Goal: Task Accomplishment & Management: Manage account settings

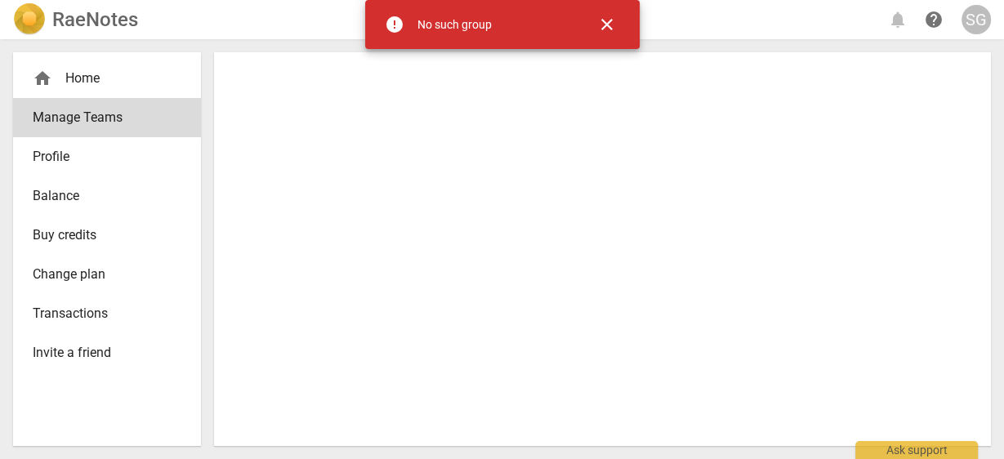
click at [607, 19] on span "close" at bounding box center [607, 25] width 20 height 20
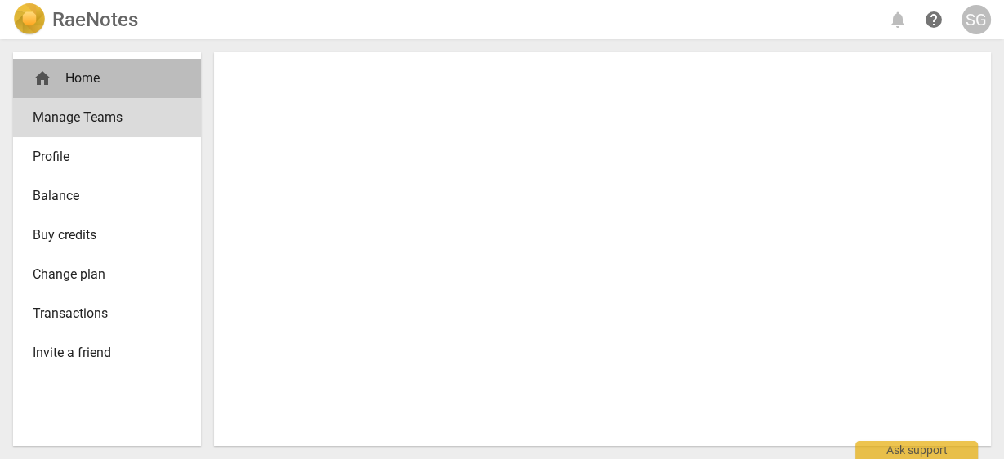
click at [79, 80] on div "home Home" at bounding box center [101, 79] width 136 height 20
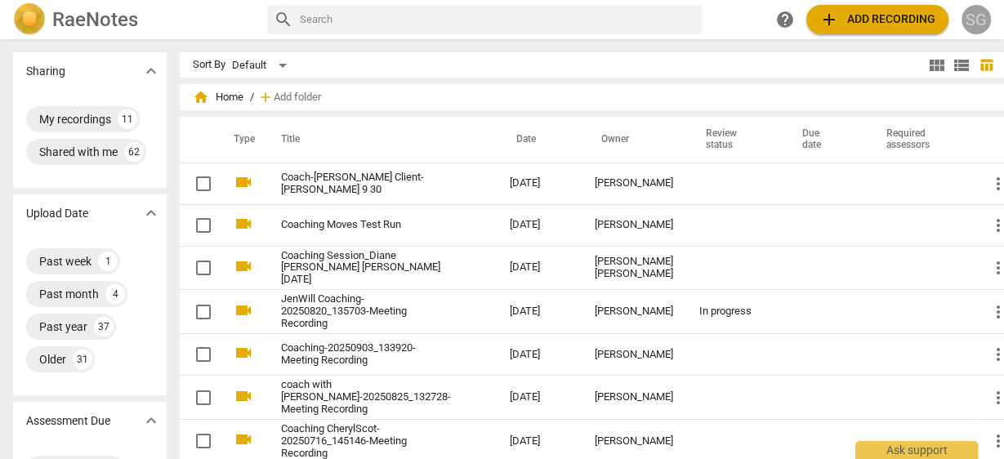
click at [981, 20] on div "SG" at bounding box center [976, 19] width 29 height 29
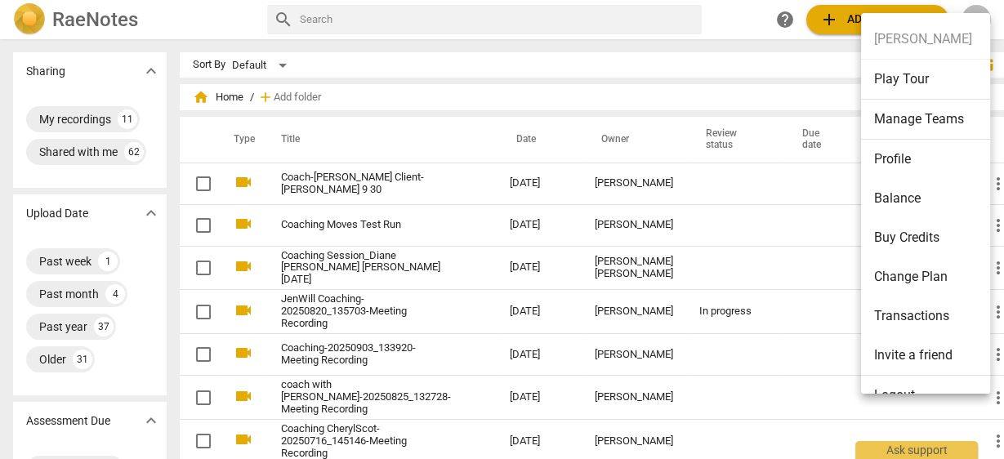
click at [738, 207] on div at bounding box center [502, 229] width 1004 height 459
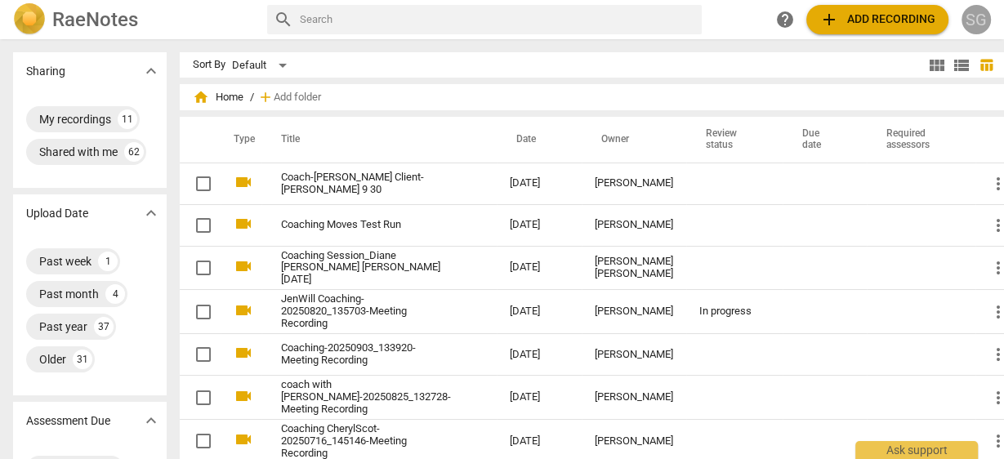
click at [973, 20] on div "SG" at bounding box center [976, 19] width 29 height 29
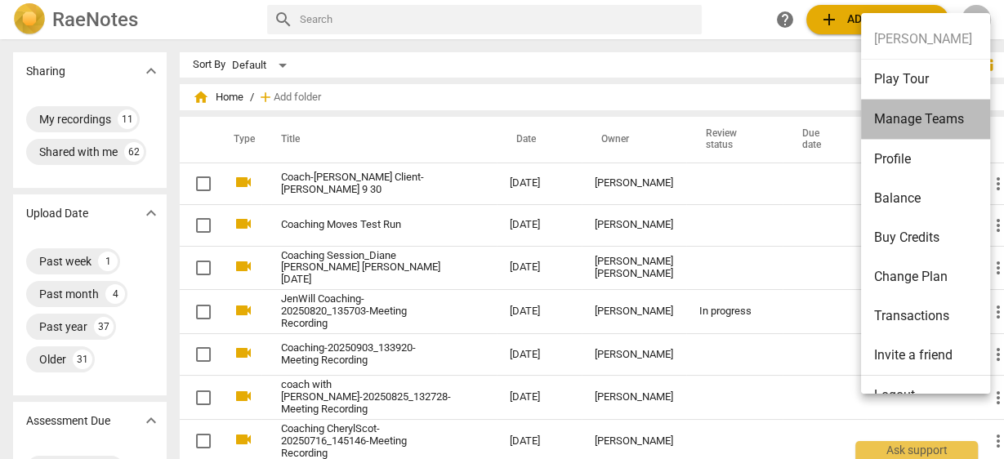
click at [918, 117] on li "Manage Teams" at bounding box center [928, 120] width 134 height 40
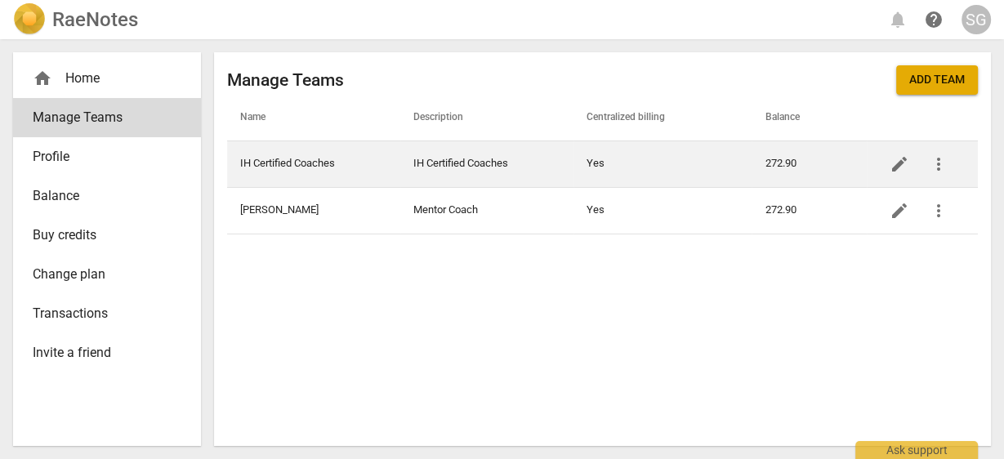
click at [467, 160] on td "IH Certified Coaches" at bounding box center [486, 164] width 173 height 47
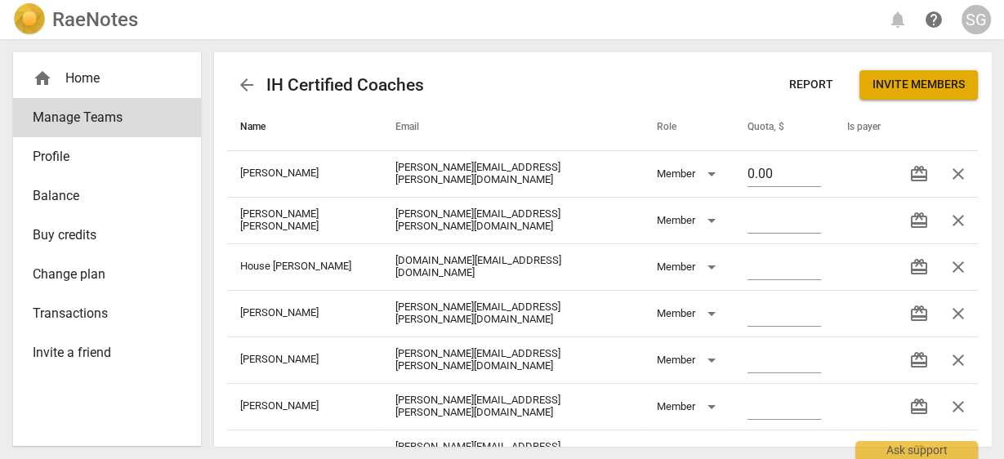
click at [263, 130] on span "Name" at bounding box center [262, 127] width 45 height 13
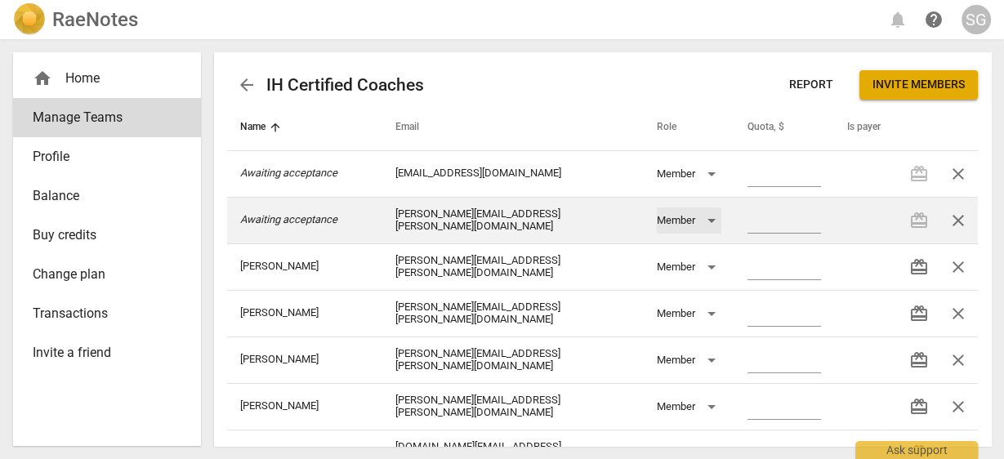
click at [682, 220] on div "Member" at bounding box center [689, 221] width 65 height 26
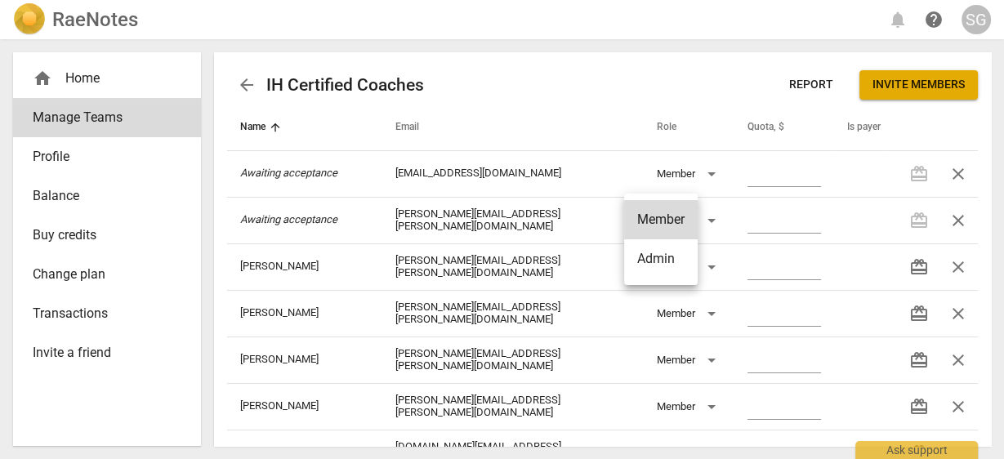
click at [530, 79] on div at bounding box center [502, 229] width 1004 height 459
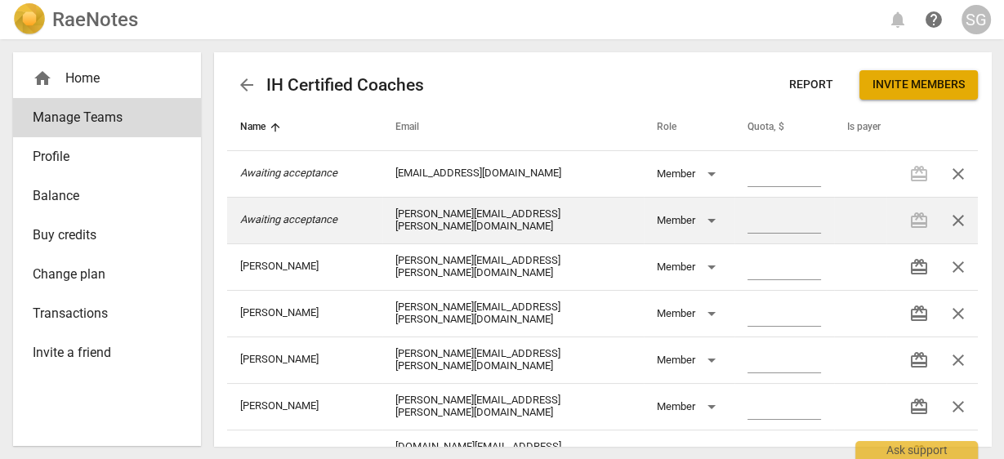
click at [482, 215] on td "[PERSON_NAME][EMAIL_ADDRESS][PERSON_NAME][DOMAIN_NAME]" at bounding box center [512, 220] width 261 height 47
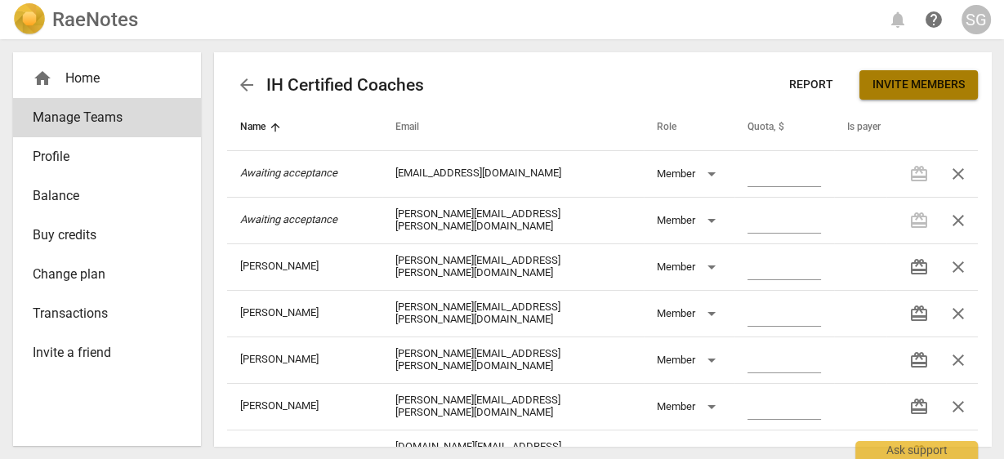
click at [884, 83] on span "Invite members" at bounding box center [919, 85] width 92 height 16
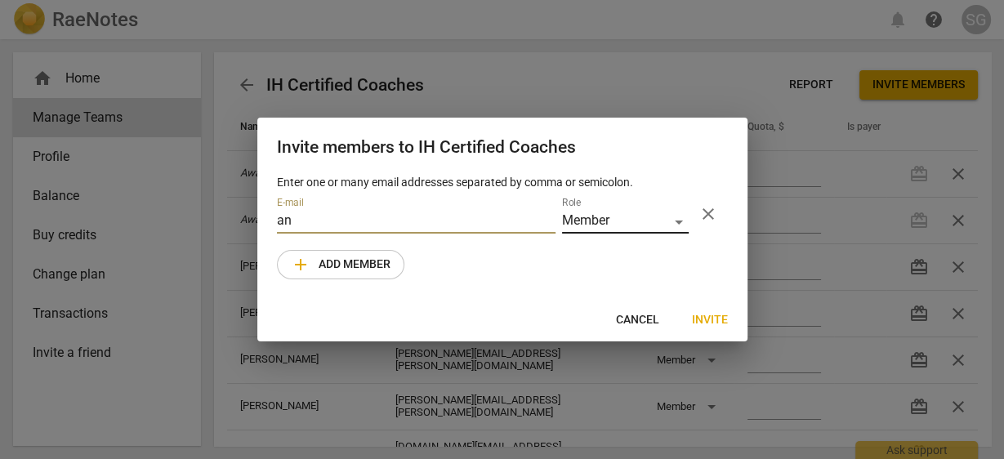
type input "a"
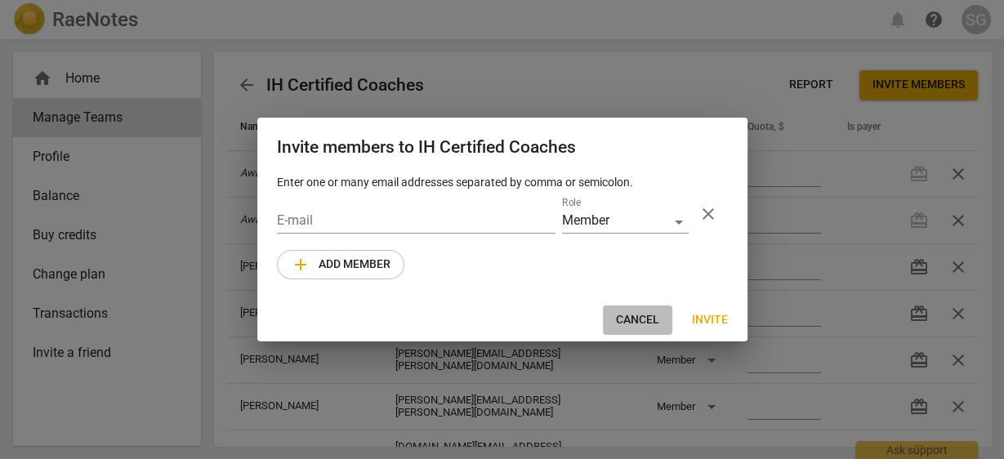
click at [638, 328] on button "Cancel" at bounding box center [637, 320] width 69 height 29
